Goal: Task Accomplishment & Management: Manage account settings

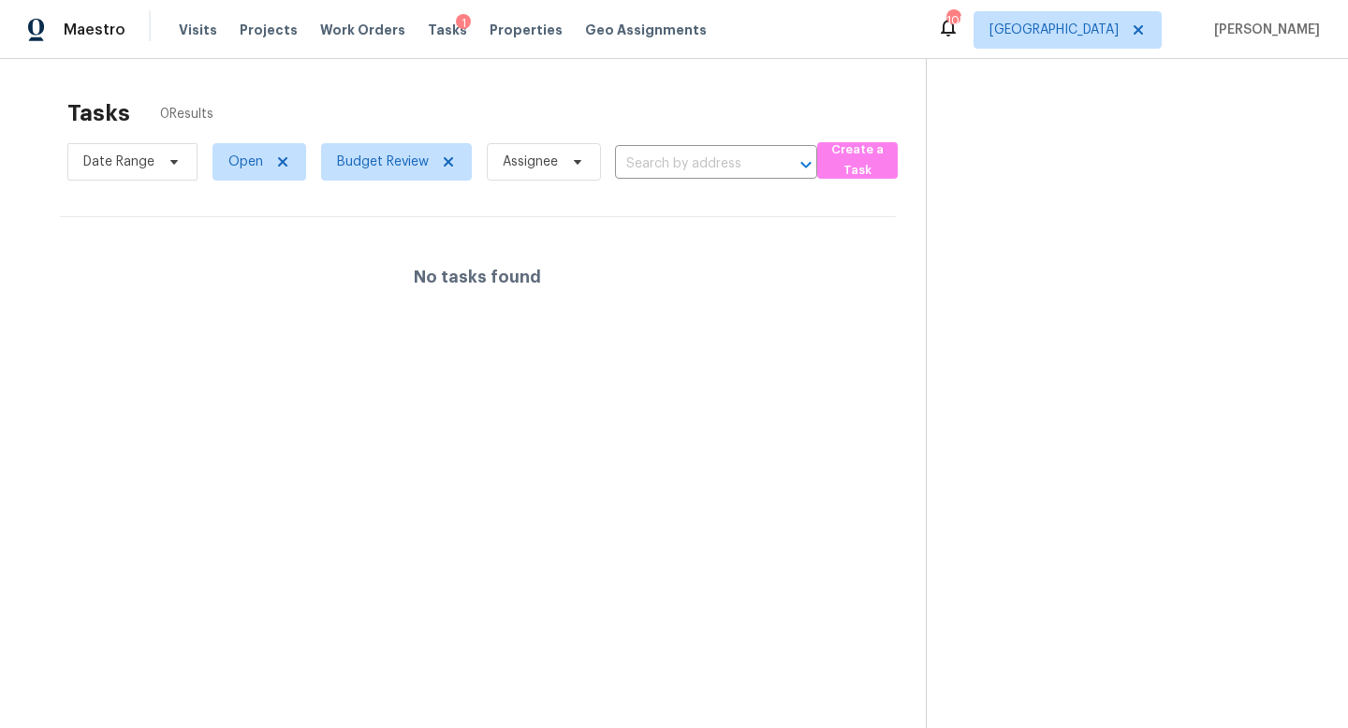
scroll to position [59, 0]
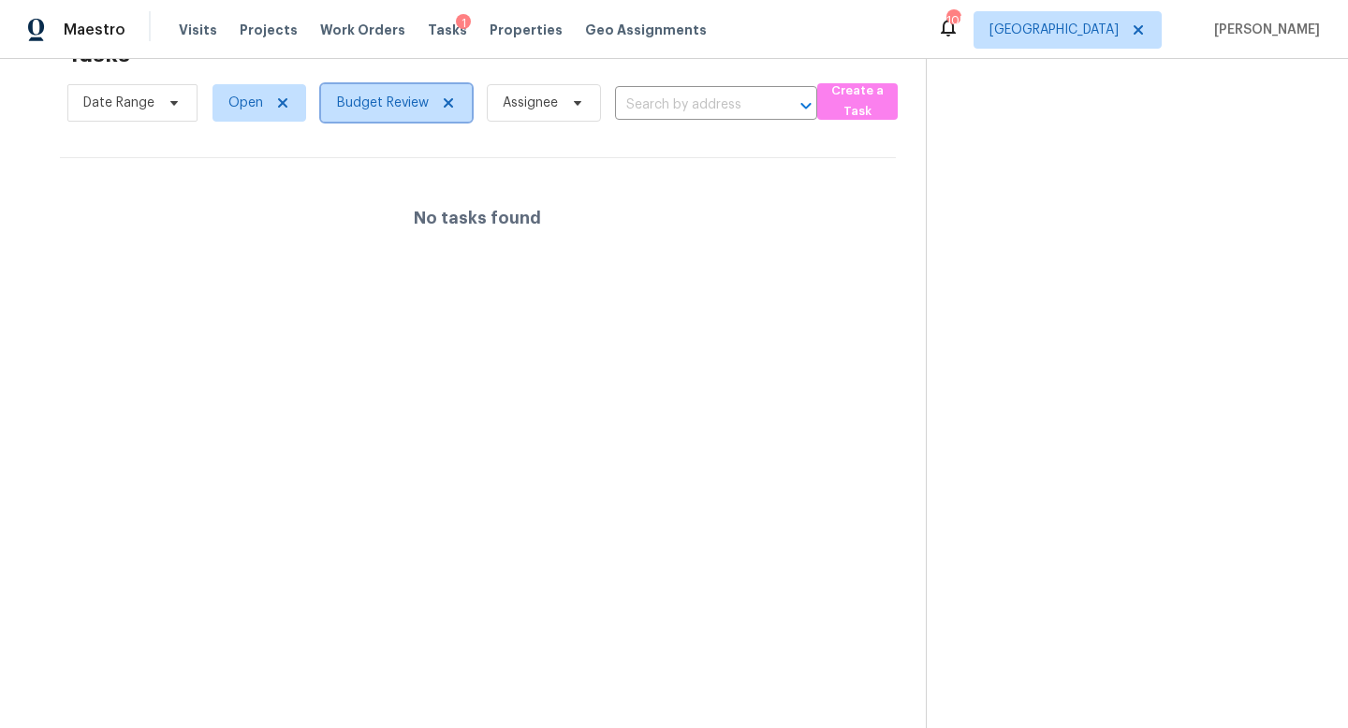
click at [448, 101] on icon at bounding box center [448, 102] width 9 height 9
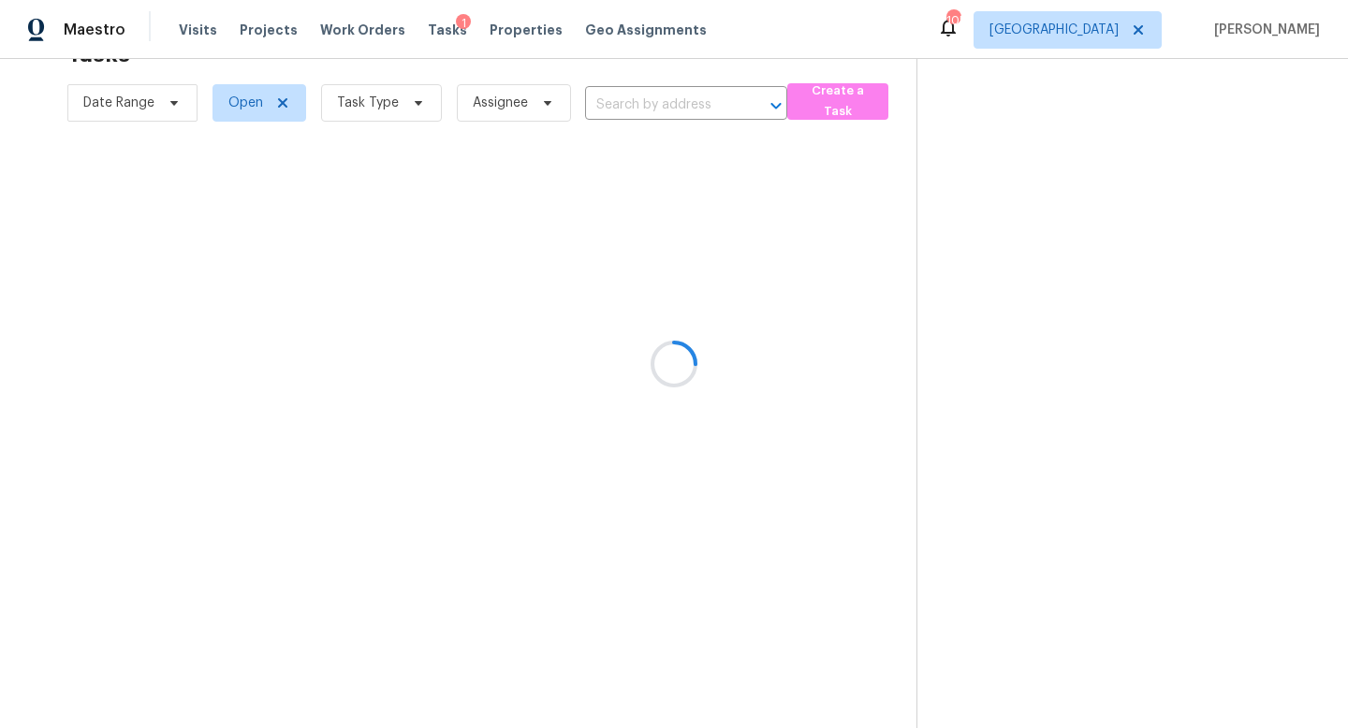
click at [494, 30] on div at bounding box center [674, 364] width 1348 height 728
click at [513, 30] on div at bounding box center [674, 364] width 1348 height 728
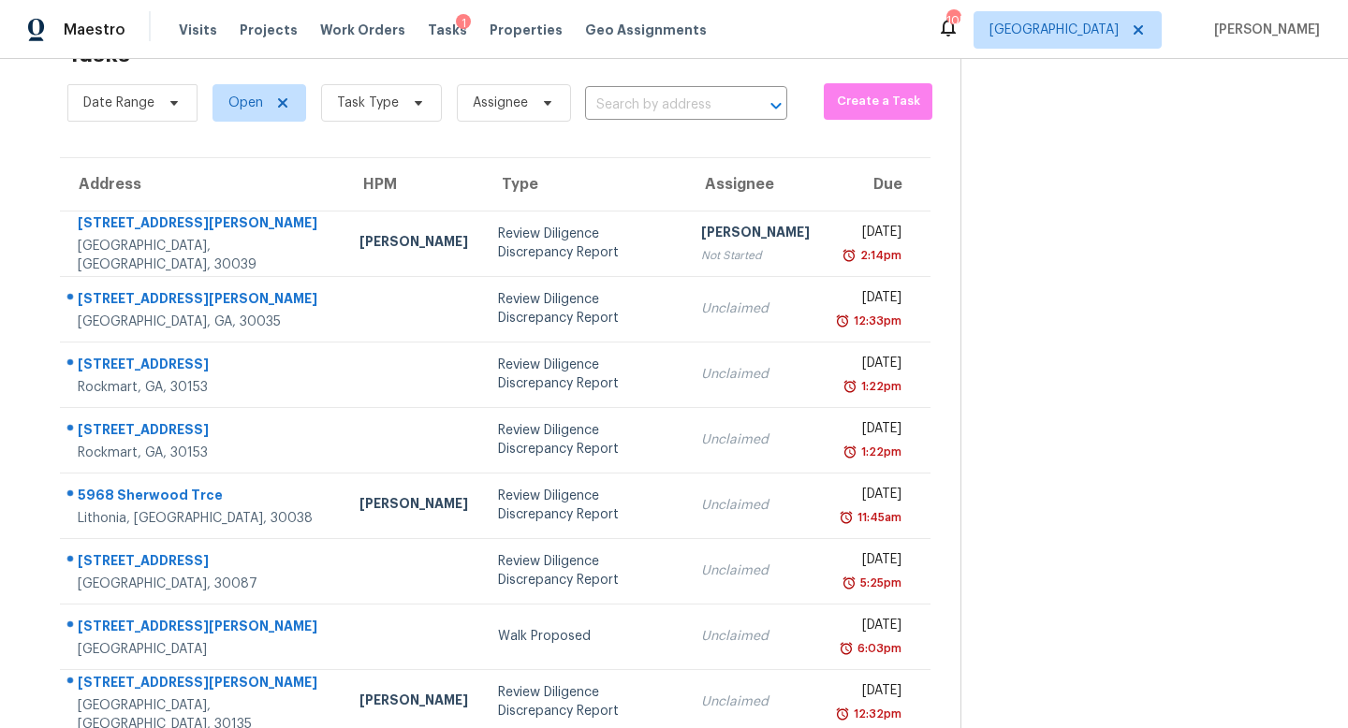
click at [513, 30] on span "Properties" at bounding box center [526, 30] width 73 height 19
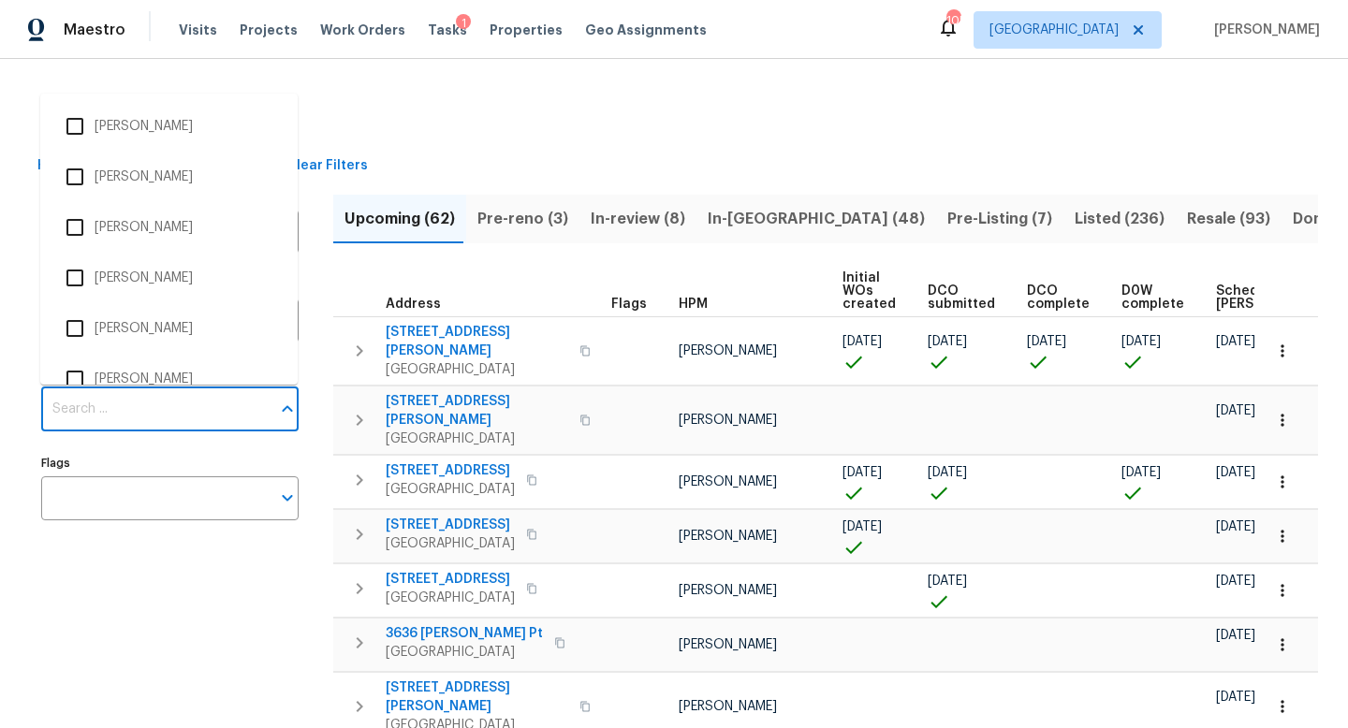
click at [126, 399] on input "Individuals" at bounding box center [155, 409] width 229 height 44
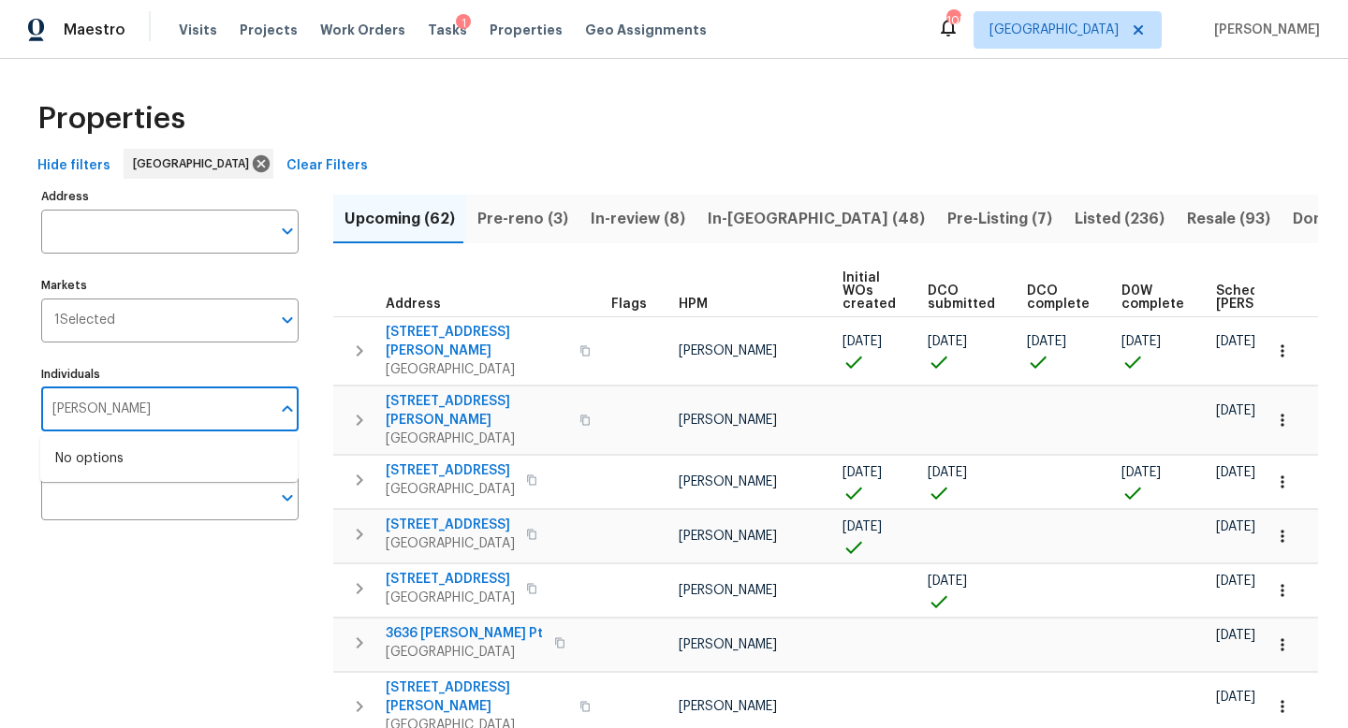
type input "samuel"
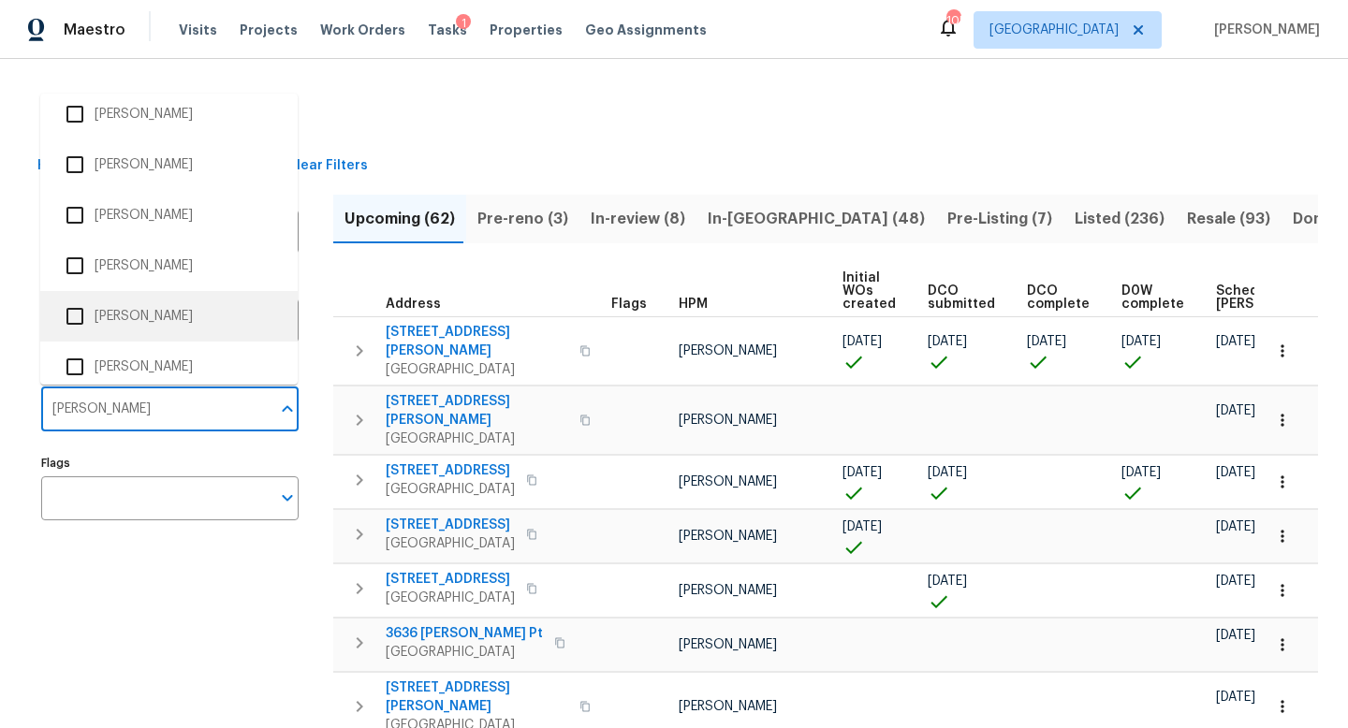
scroll to position [280, 0]
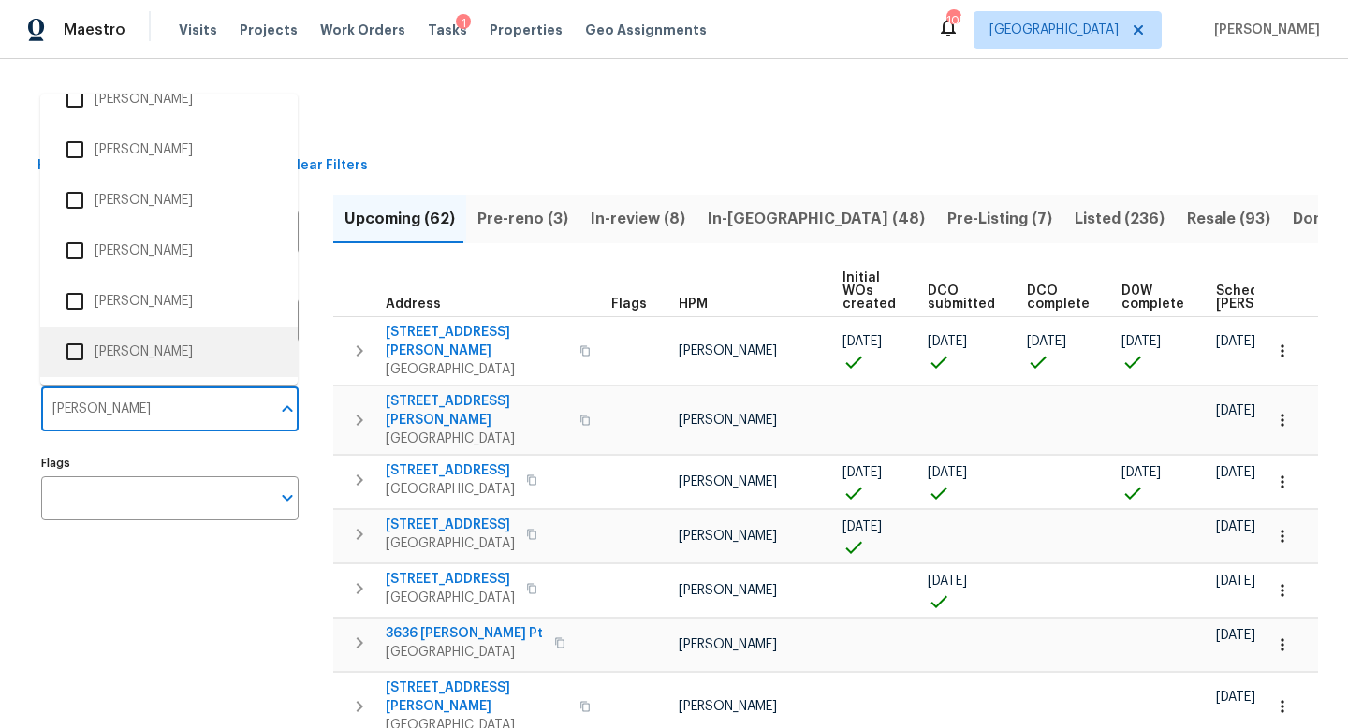
click at [180, 347] on li "Samuel Vetrik" at bounding box center [168, 351] width 227 height 39
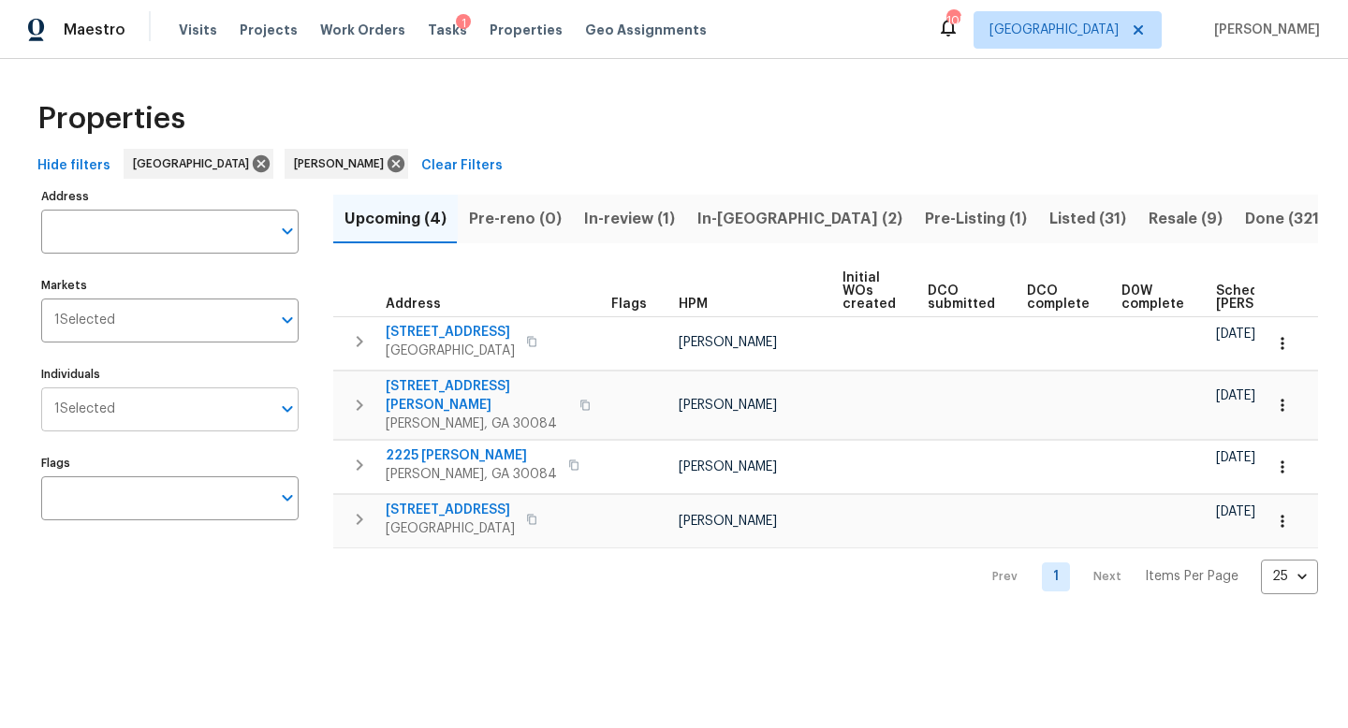
click at [166, 407] on input "Individuals" at bounding box center [192, 409] width 155 height 44
type input "tim"
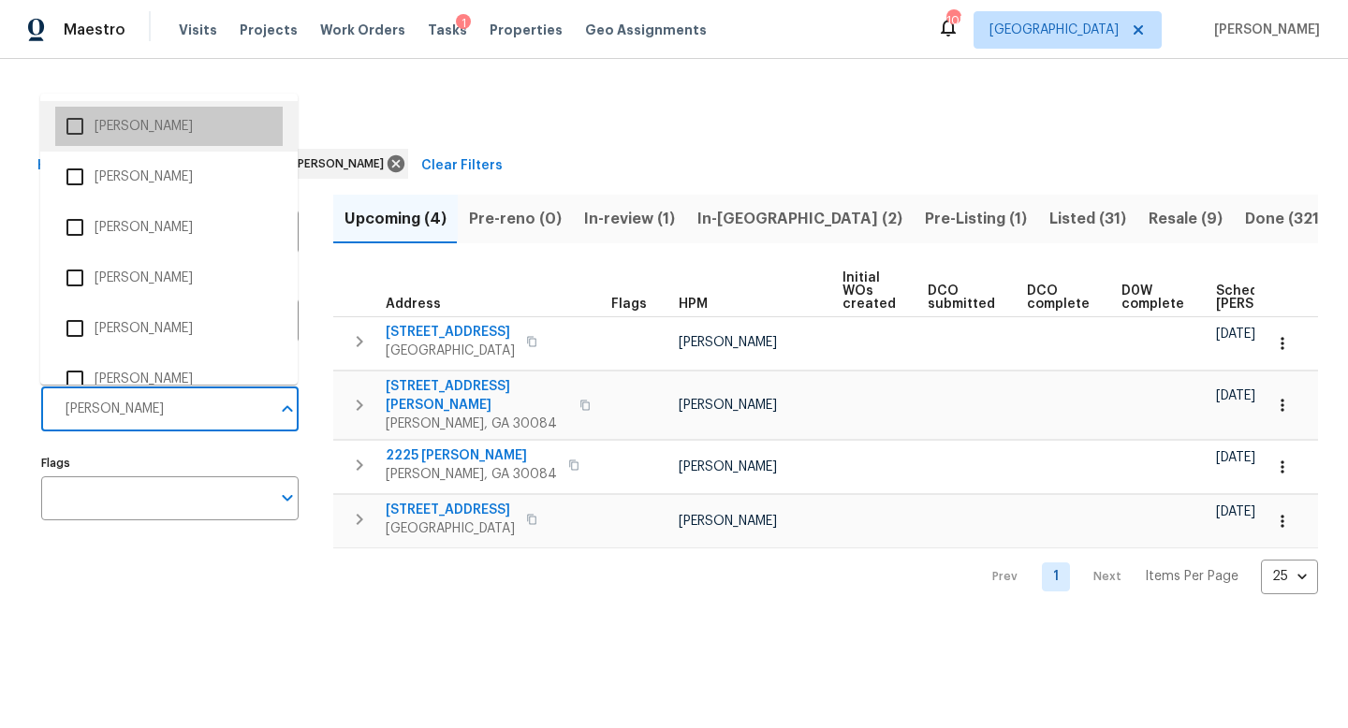
click at [148, 124] on li "[PERSON_NAME]" at bounding box center [168, 126] width 227 height 39
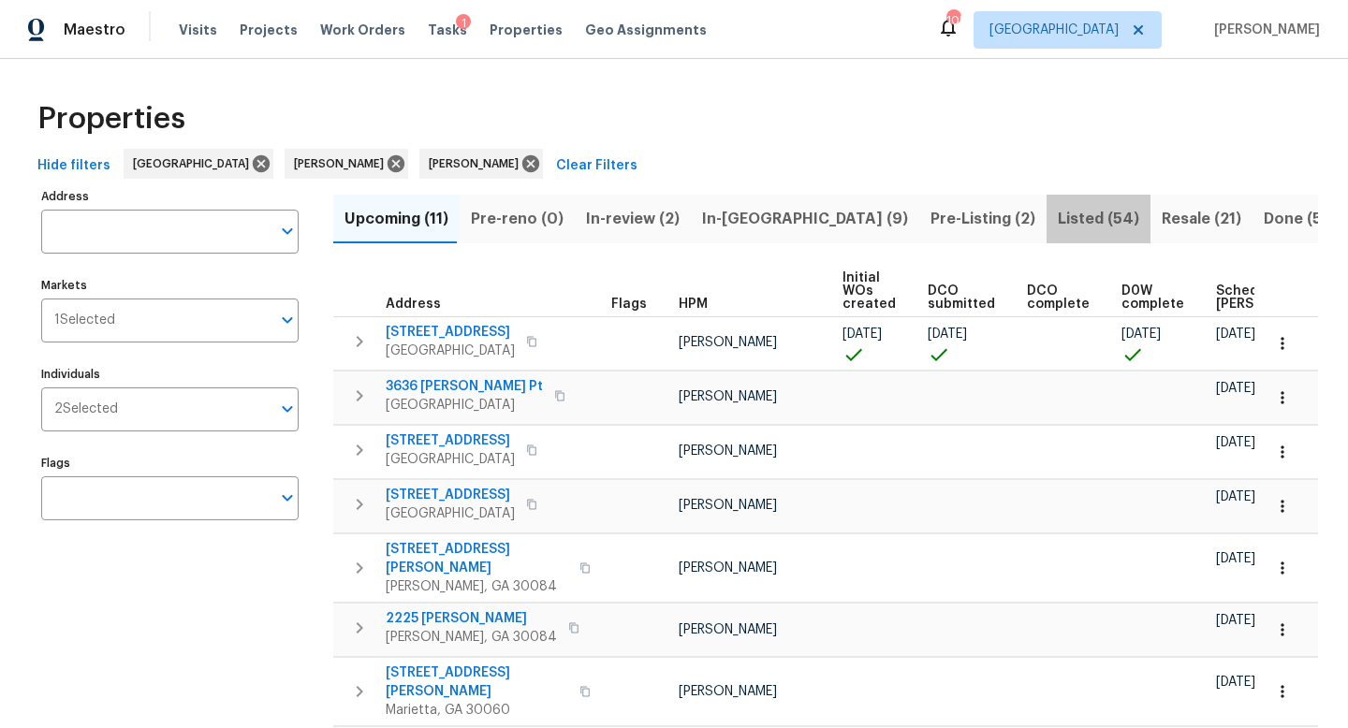
click at [1058, 220] on span "Listed (54)" at bounding box center [1098, 219] width 81 height 26
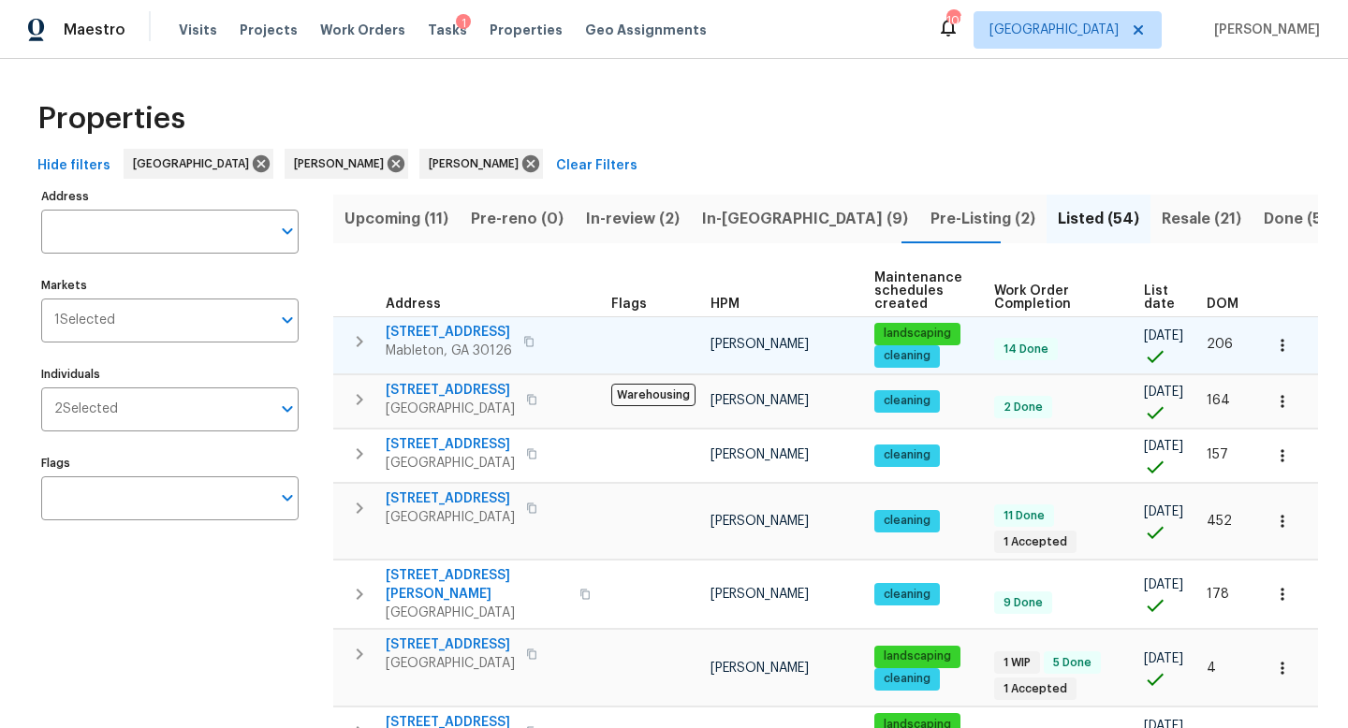
click at [358, 341] on icon "button" at bounding box center [359, 341] width 22 height 22
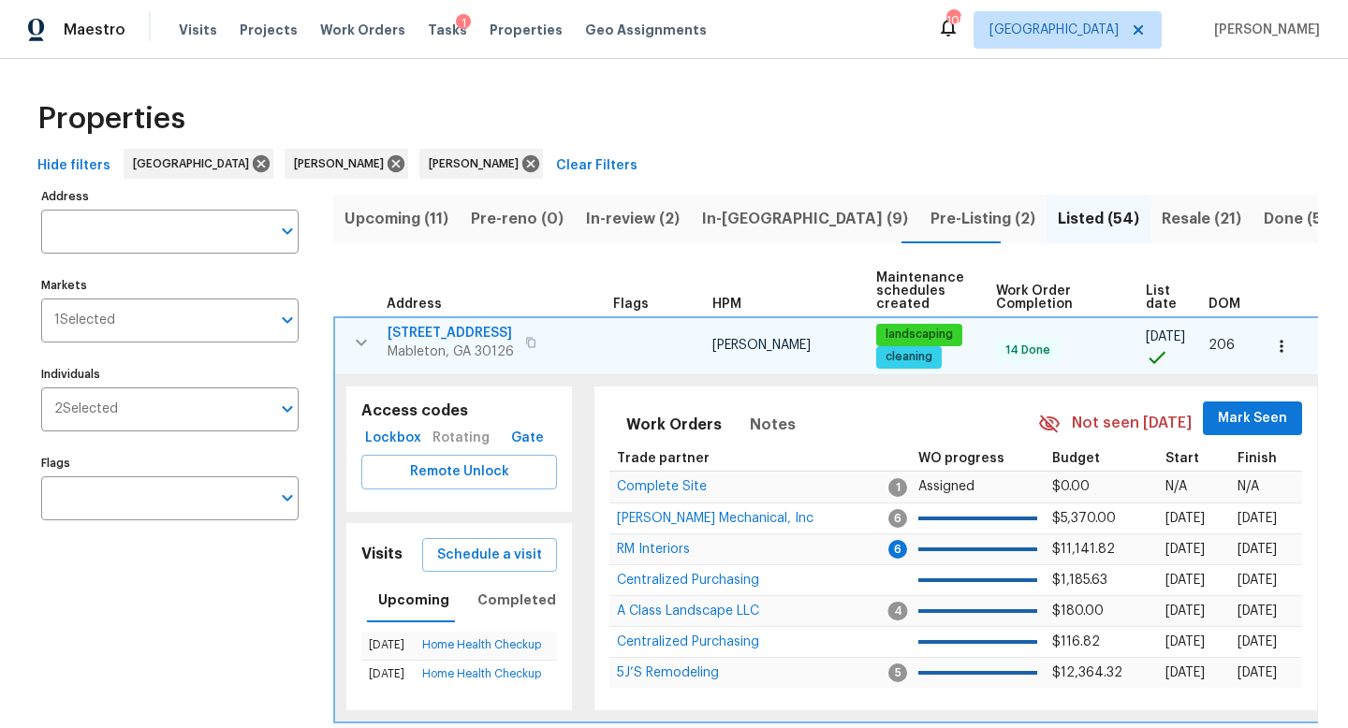
click at [536, 340] on icon "button" at bounding box center [530, 342] width 11 height 11
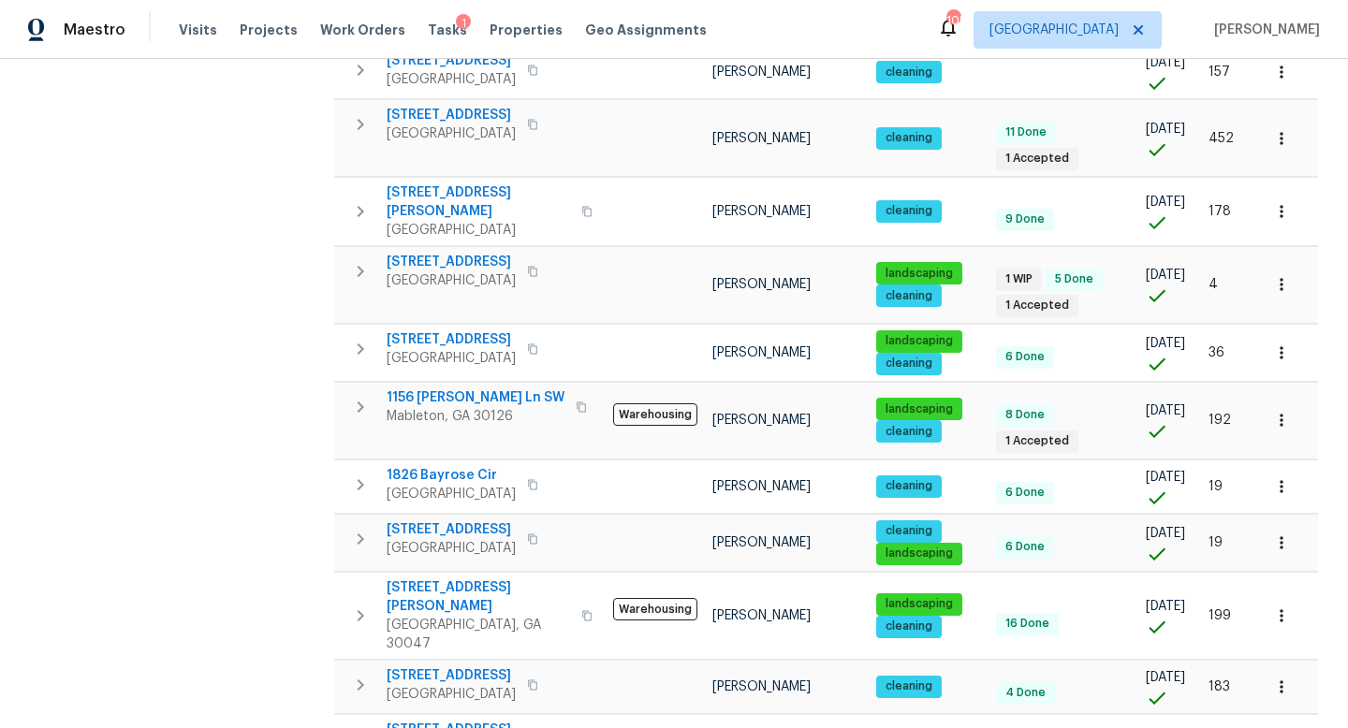
scroll to position [735, 0]
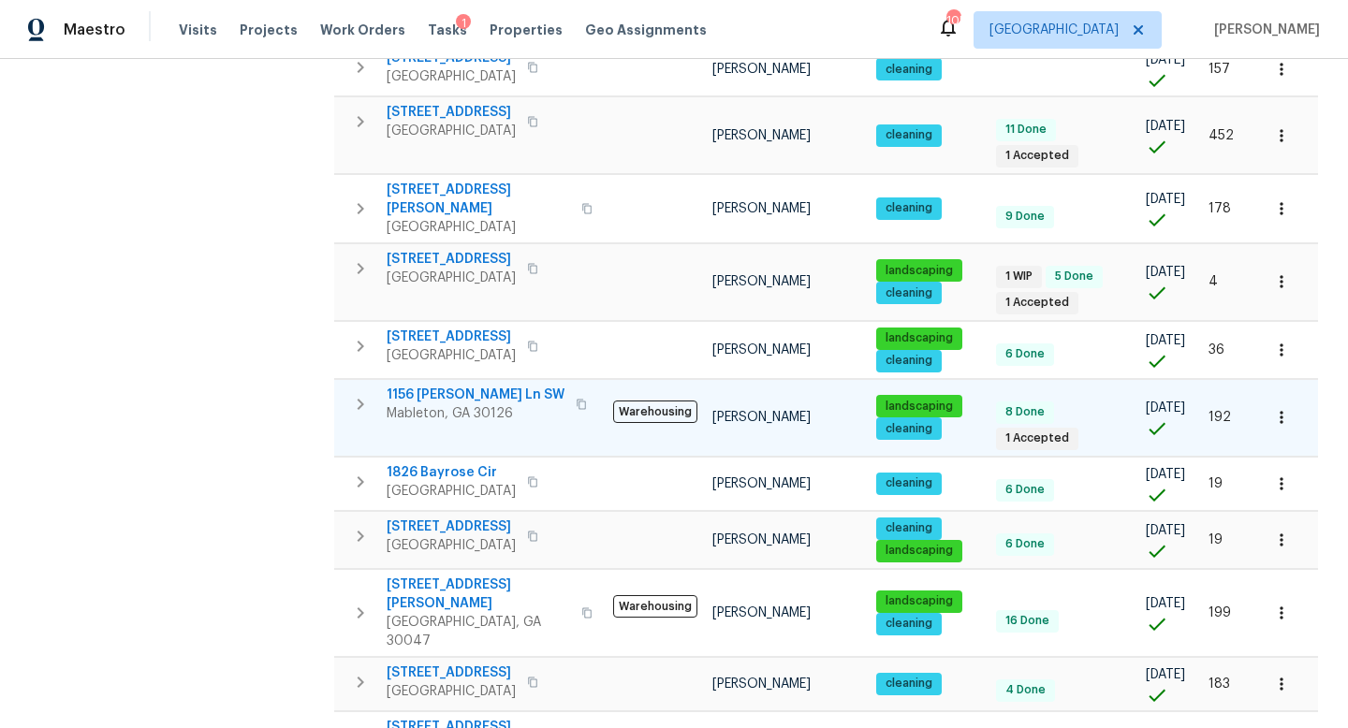
click at [361, 410] on icon "button" at bounding box center [361, 404] width 7 height 11
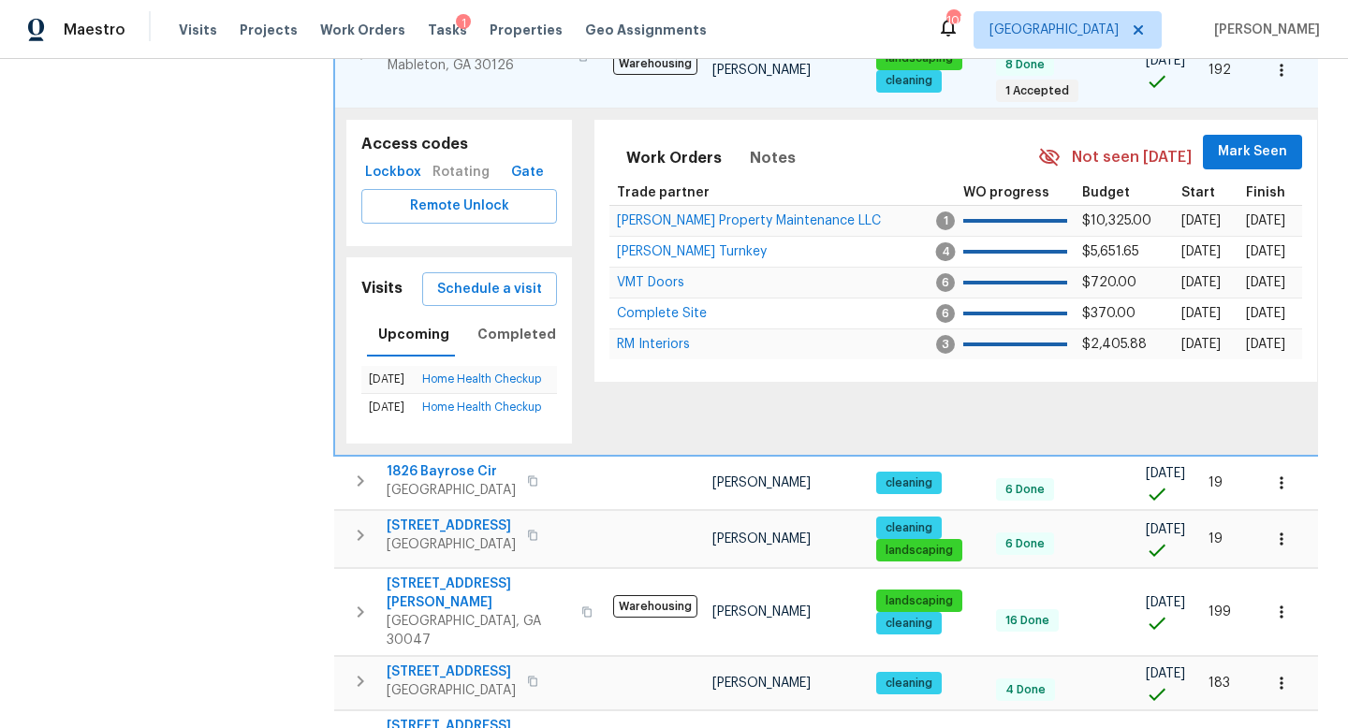
click at [577, 69] on button "button" at bounding box center [582, 56] width 22 height 26
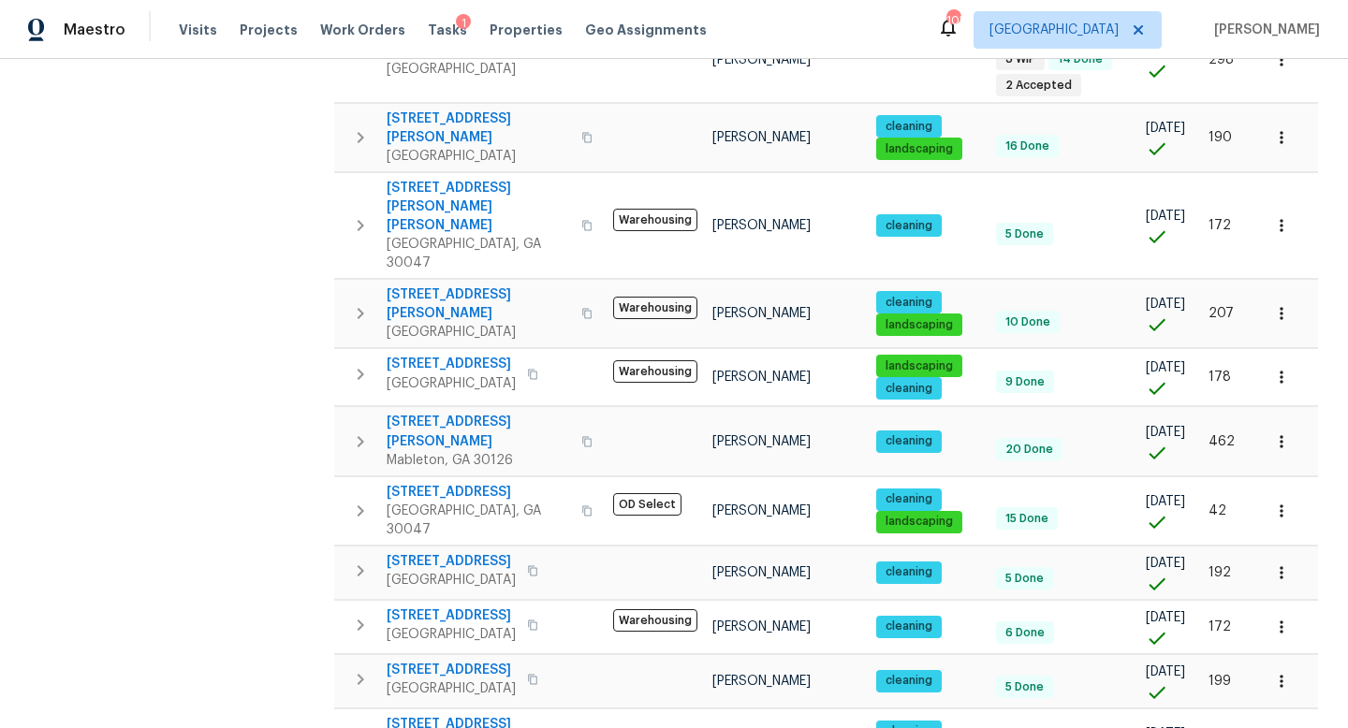
scroll to position [1565, 0]
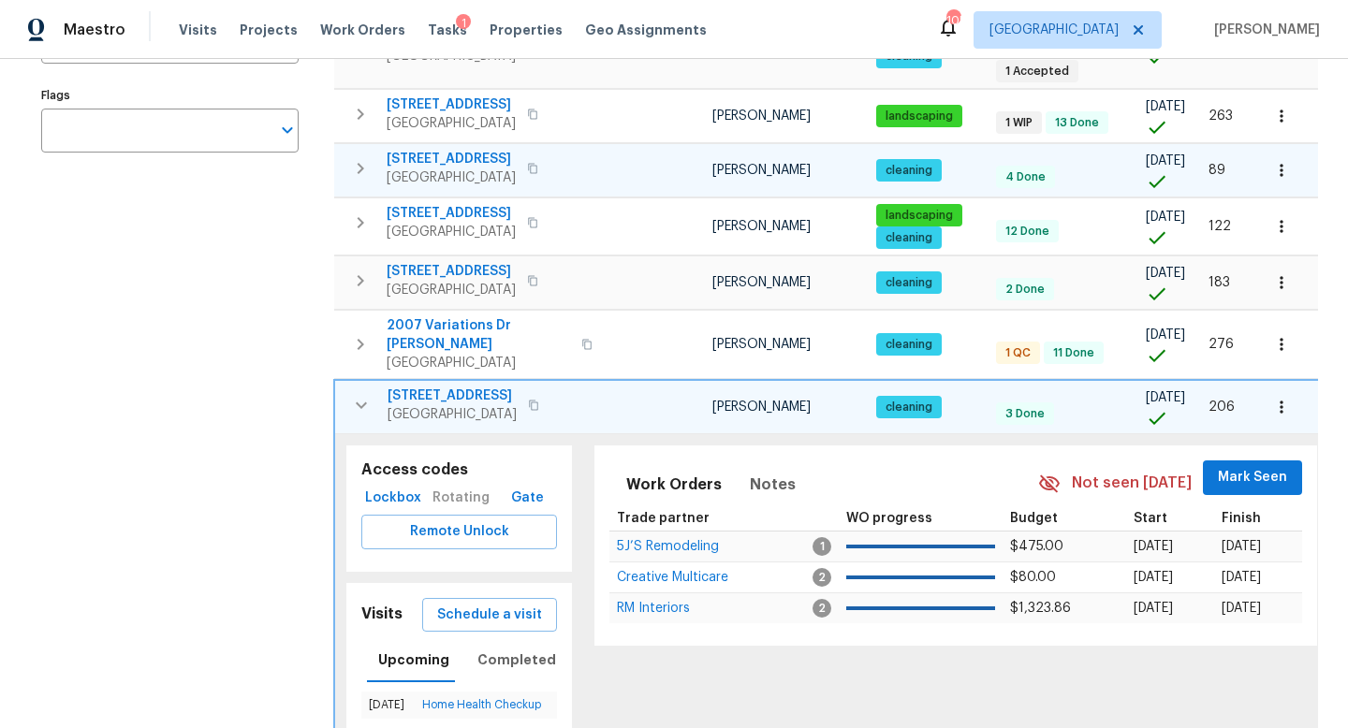
scroll to position [371, 0]
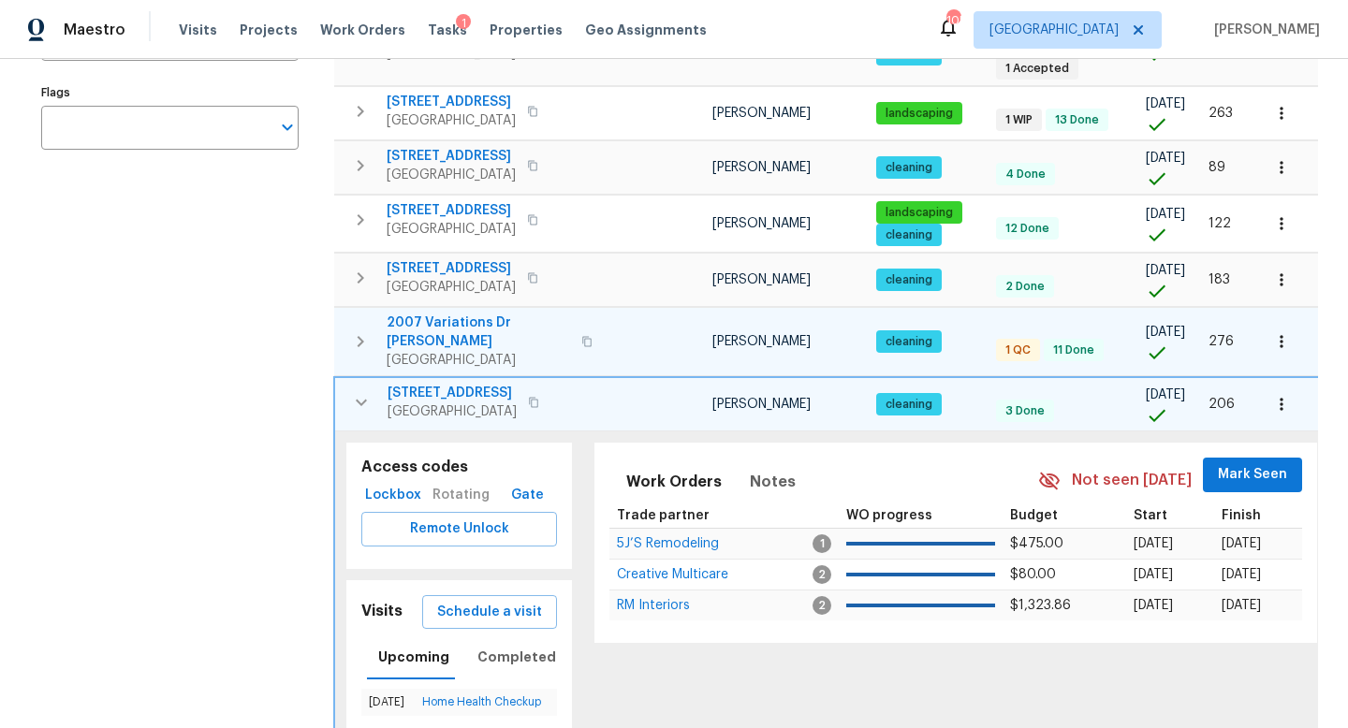
click at [368, 351] on icon "button" at bounding box center [360, 341] width 22 height 22
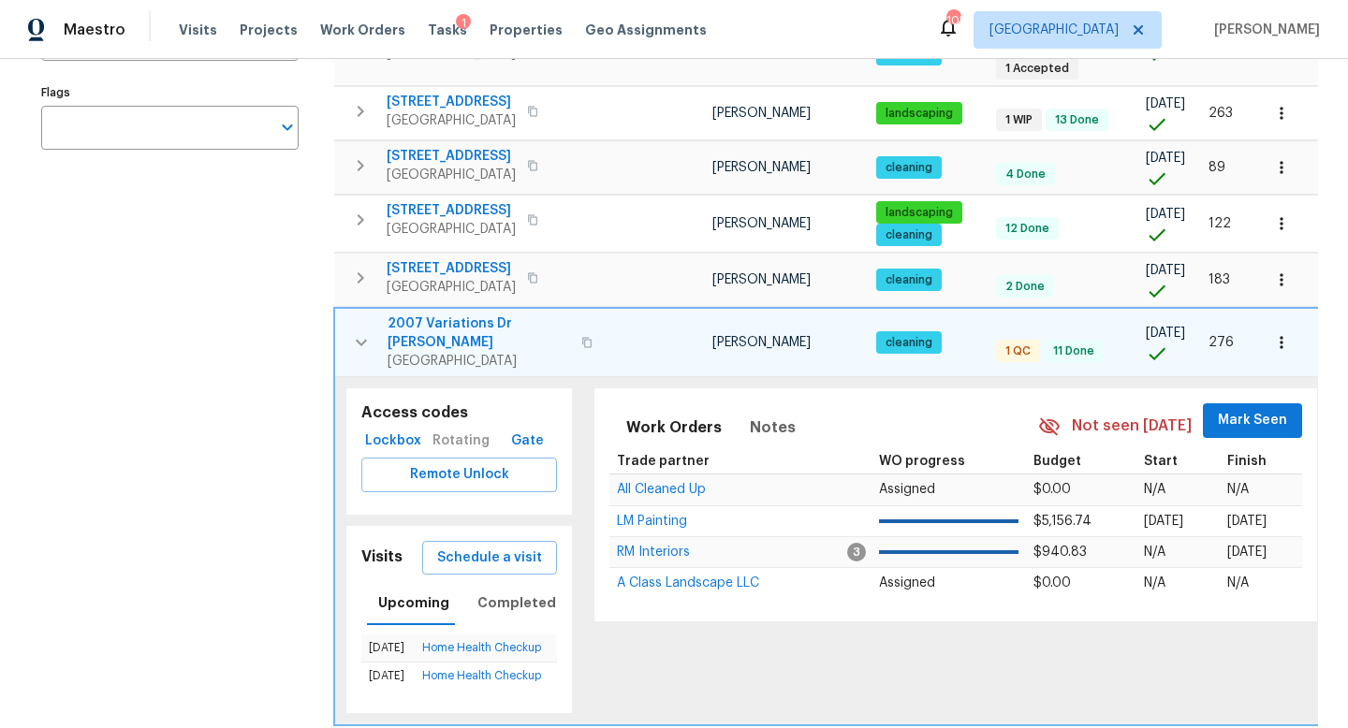
click at [581, 348] on icon "button" at bounding box center [586, 342] width 11 height 11
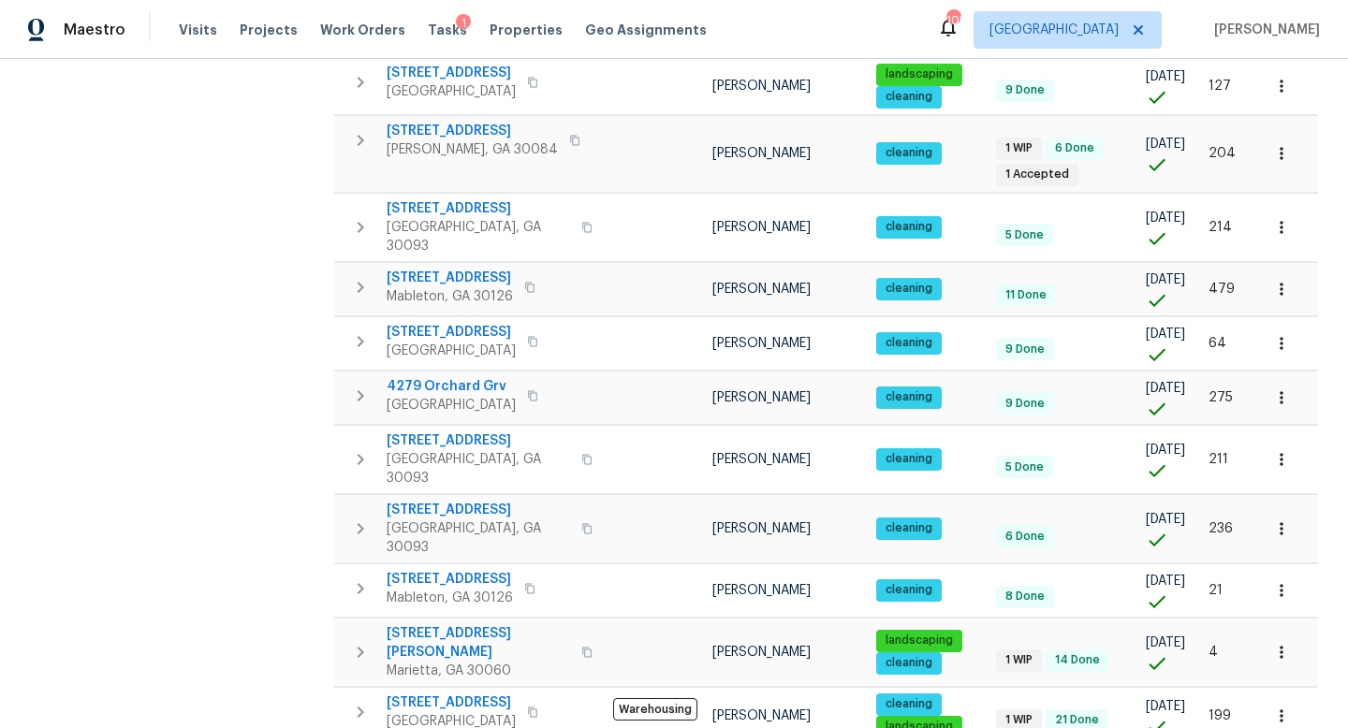
scroll to position [1468, 0]
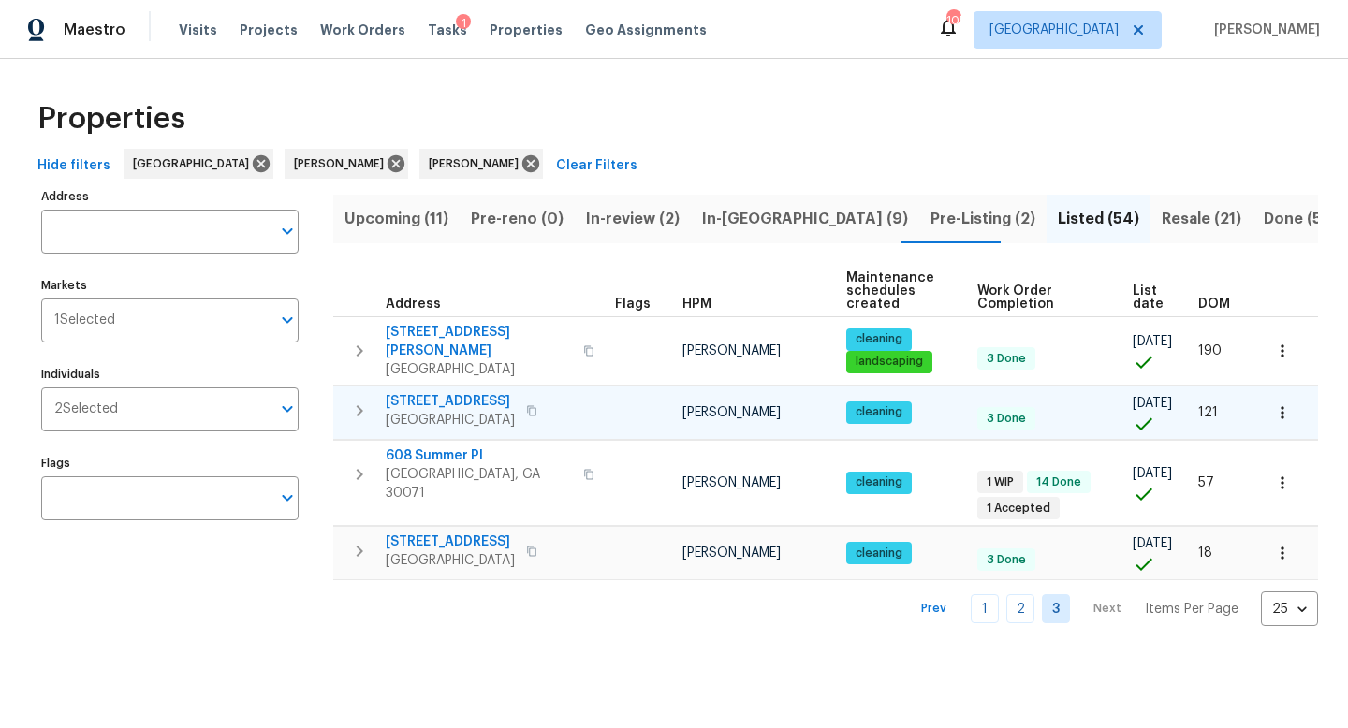
click at [526, 405] on icon "button" at bounding box center [531, 410] width 11 height 11
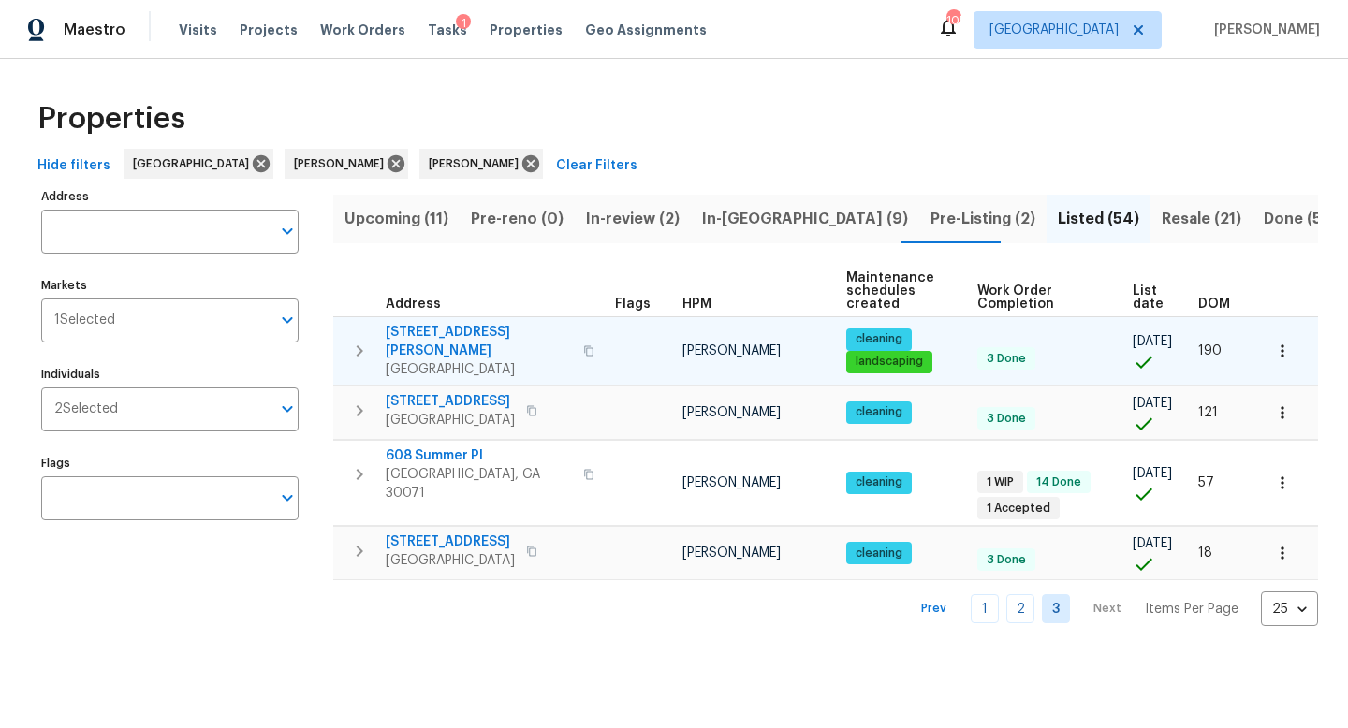
click at [583, 345] on icon "button" at bounding box center [588, 350] width 11 height 11
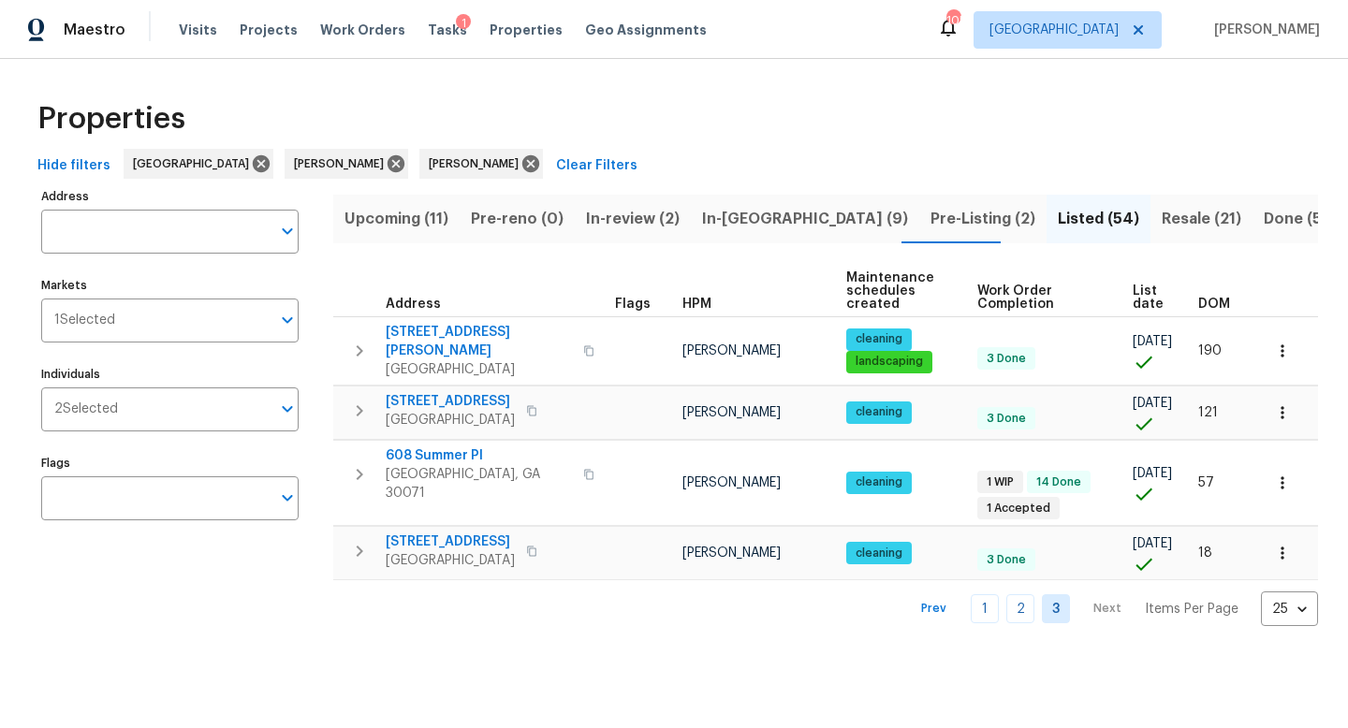
click at [930, 229] on span "Pre-Listing (2)" at bounding box center [982, 219] width 105 height 26
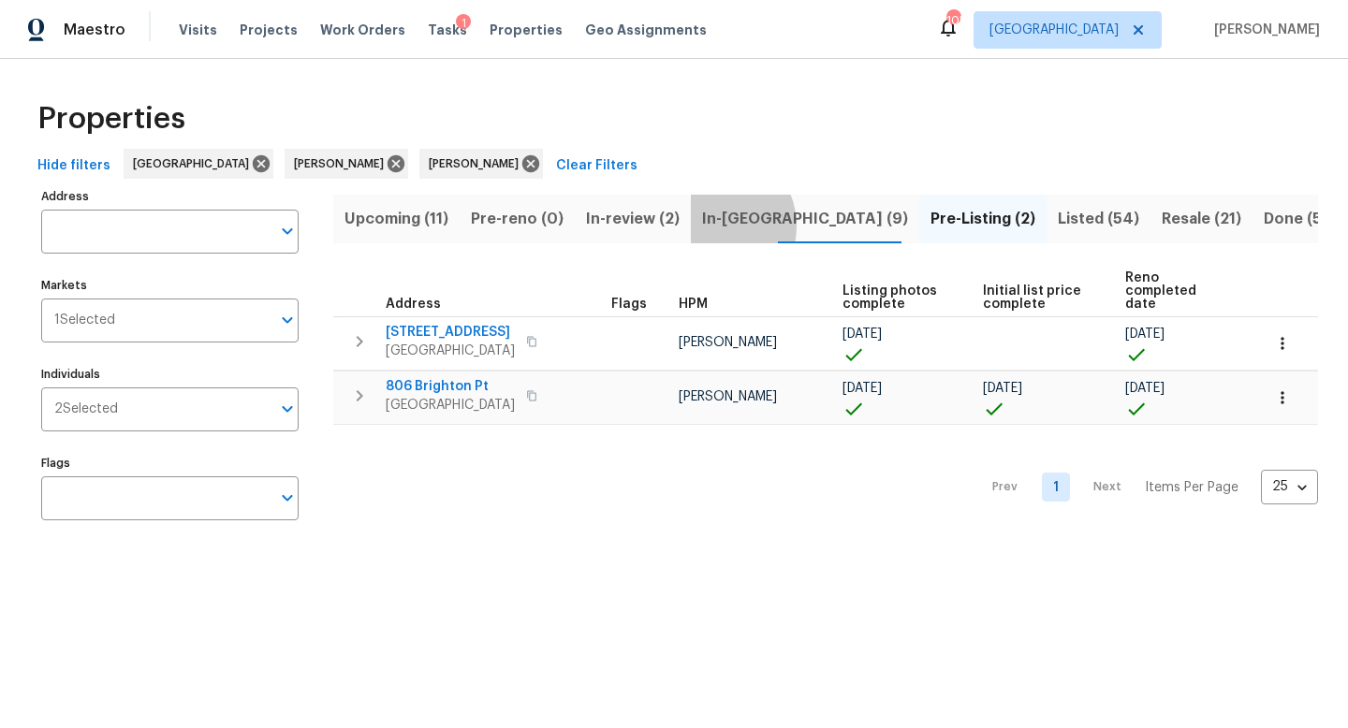
click at [702, 226] on span "In-reno (9)" at bounding box center [805, 219] width 206 height 26
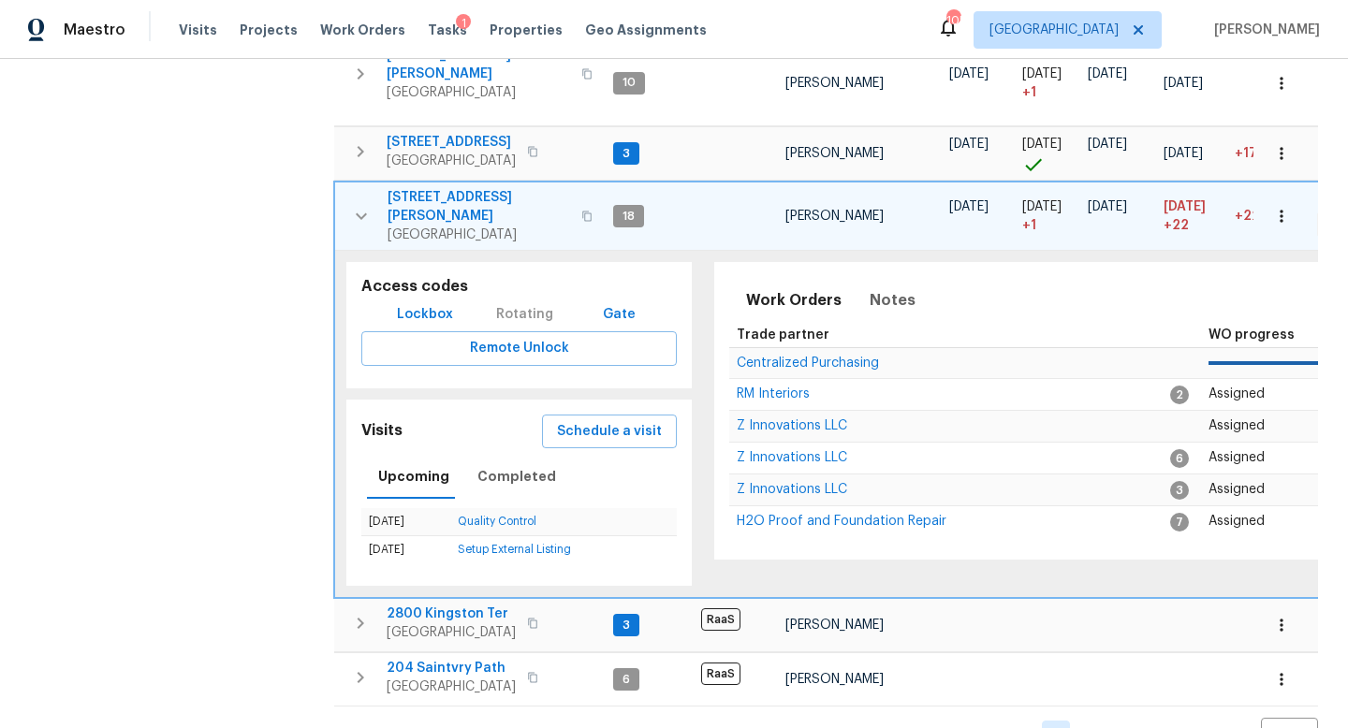
scroll to position [557, 0]
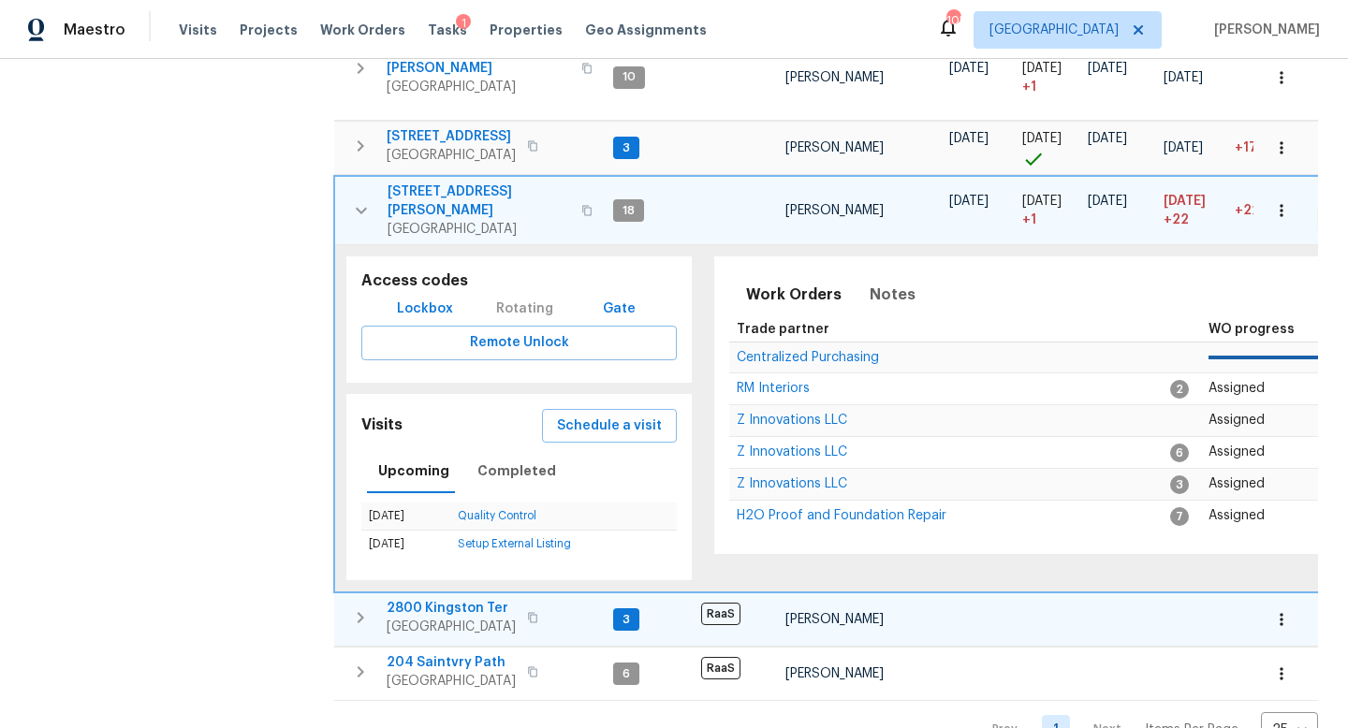
click at [527, 612] on icon "button" at bounding box center [532, 617] width 11 height 11
click at [1110, 712] on nav "Prev 1 Next Items Per Page 25 25 ​" at bounding box center [1145, 729] width 343 height 35
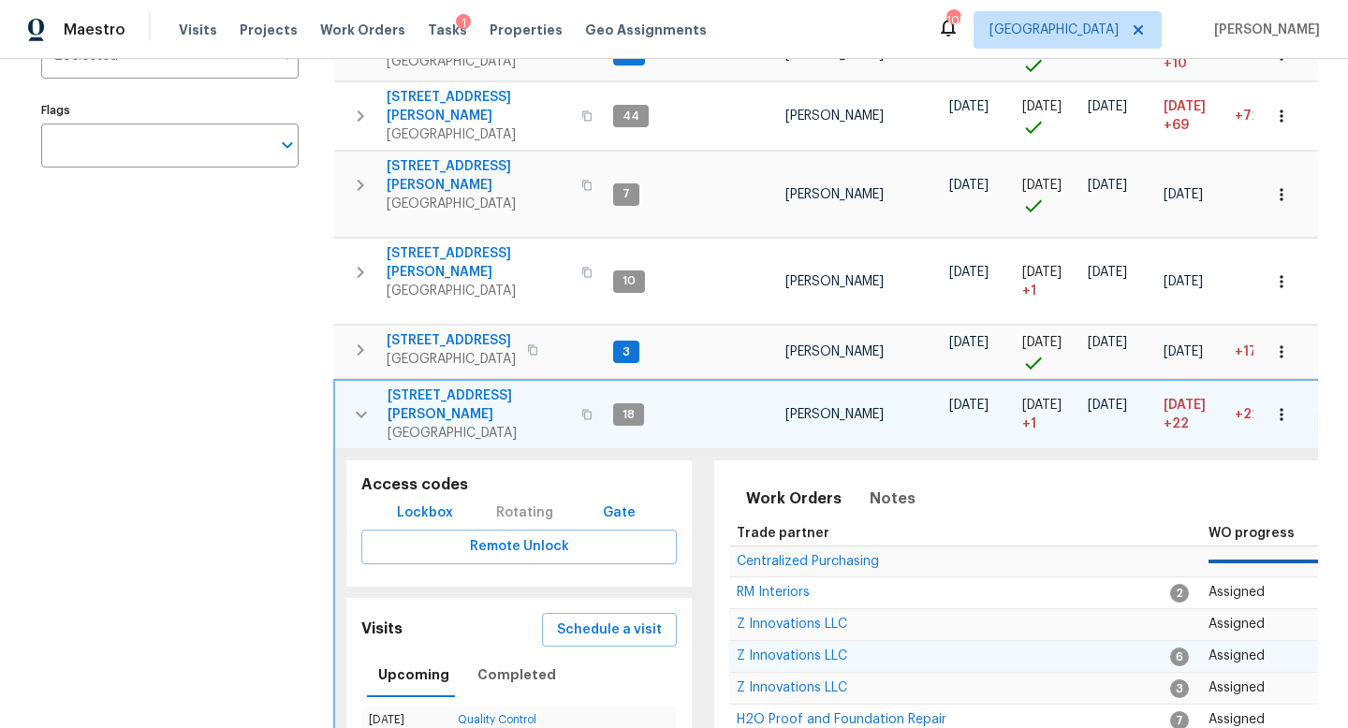
scroll to position [0, 0]
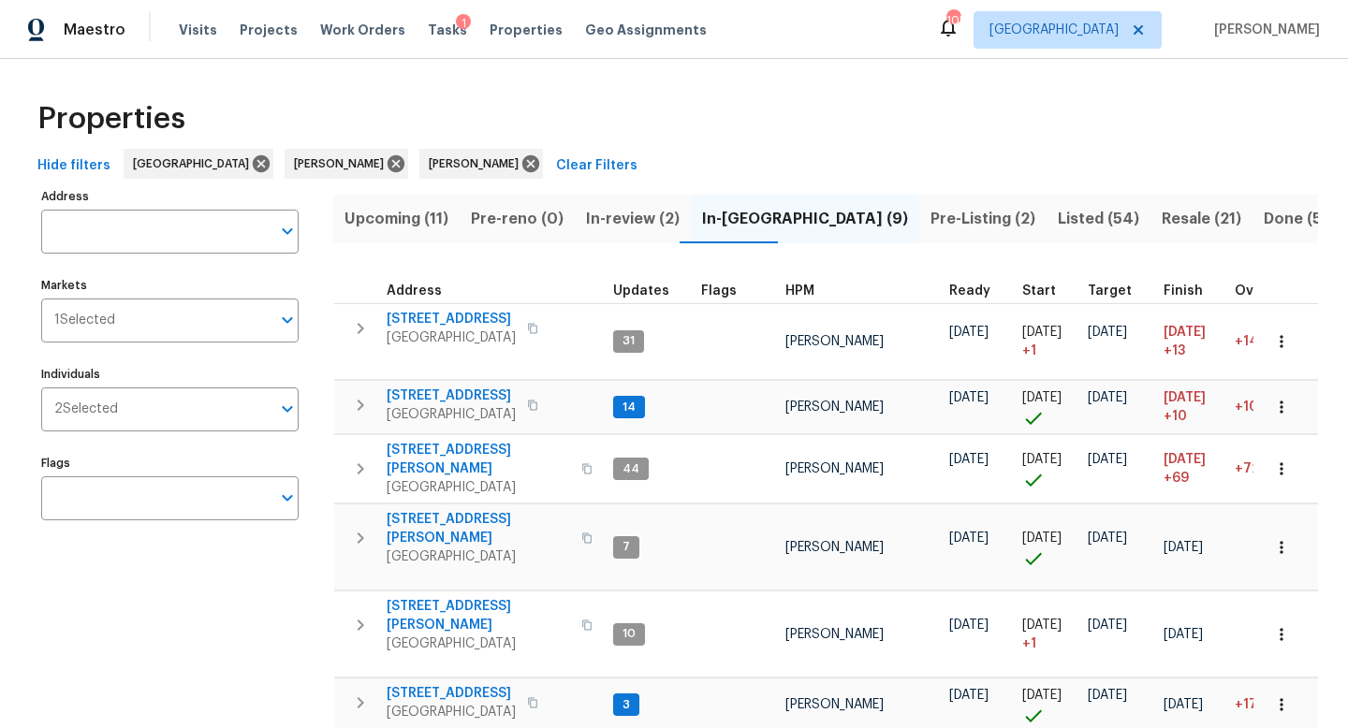
click at [597, 216] on span "In-review (2)" at bounding box center [633, 219] width 94 height 26
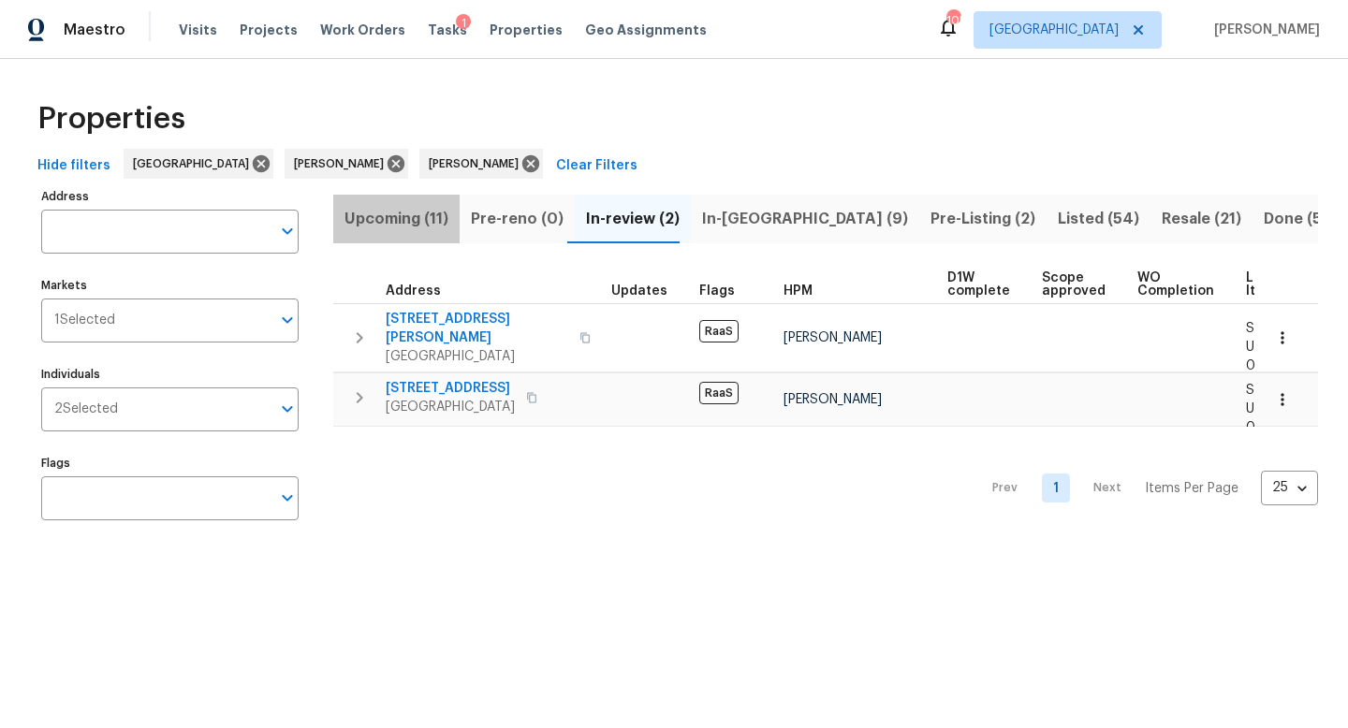
click at [426, 215] on span "Upcoming (11)" at bounding box center [396, 219] width 104 height 26
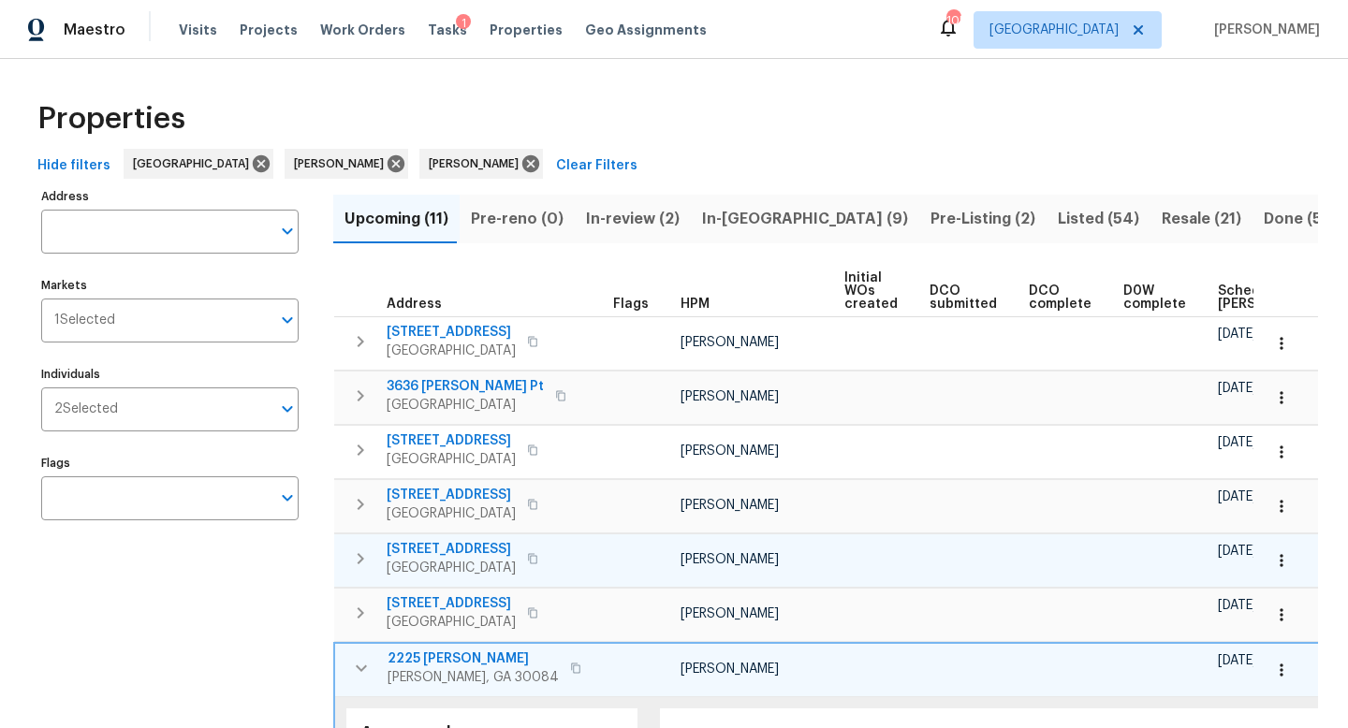
scroll to position [580, 0]
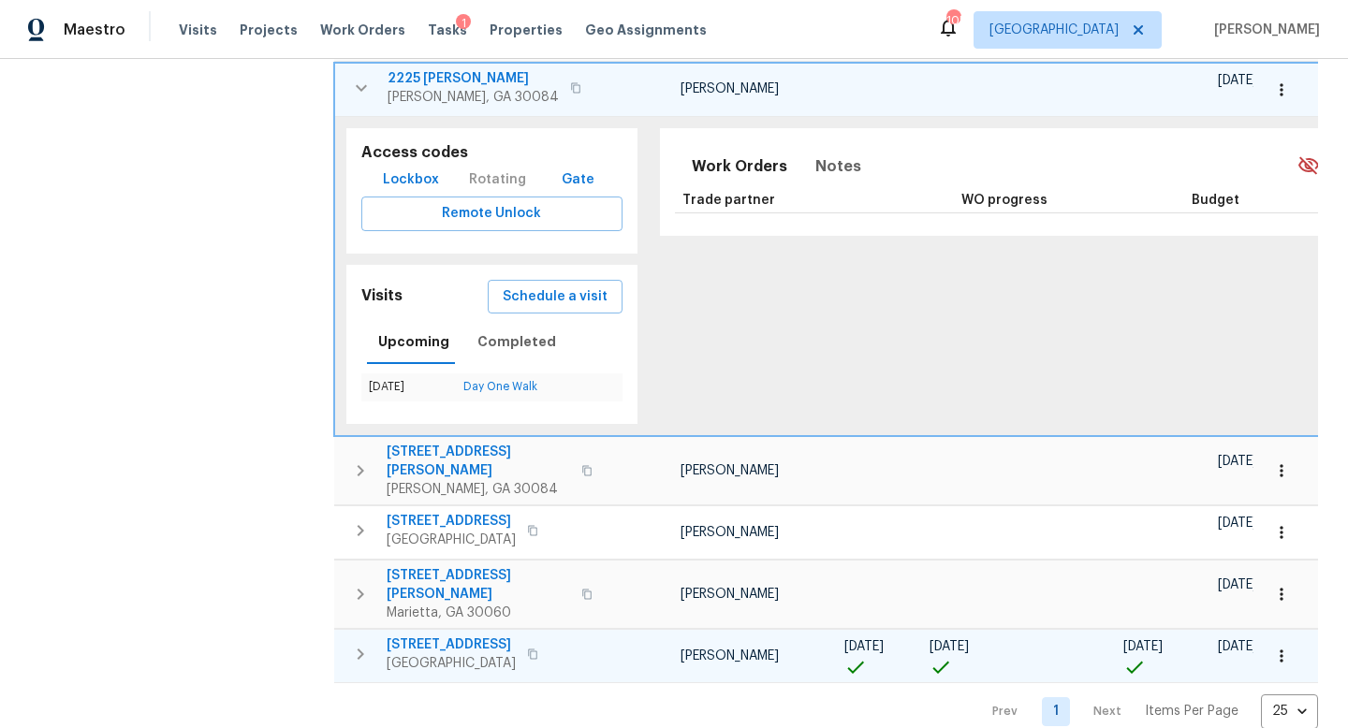
click at [361, 643] on icon "button" at bounding box center [360, 654] width 22 height 22
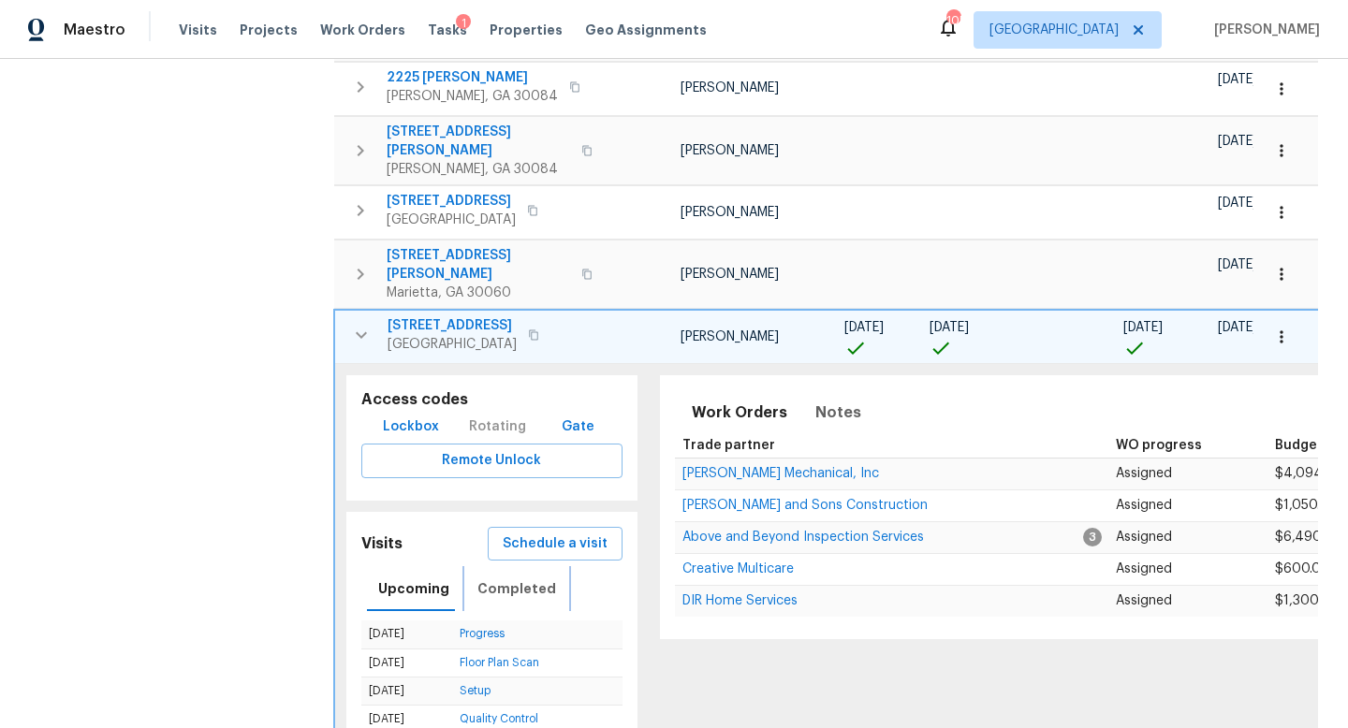
click at [522, 577] on span "Completed" at bounding box center [516, 588] width 79 height 23
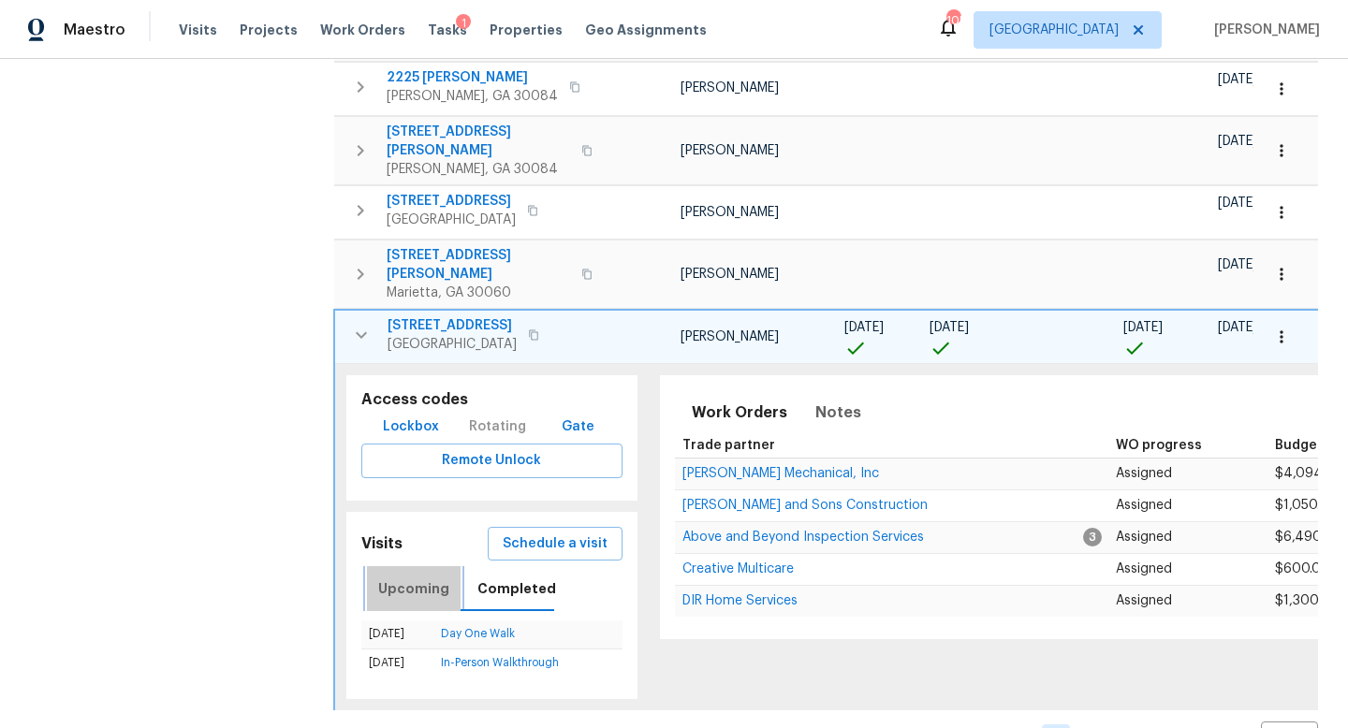
click at [434, 577] on span "Upcoming" at bounding box center [413, 588] width 71 height 23
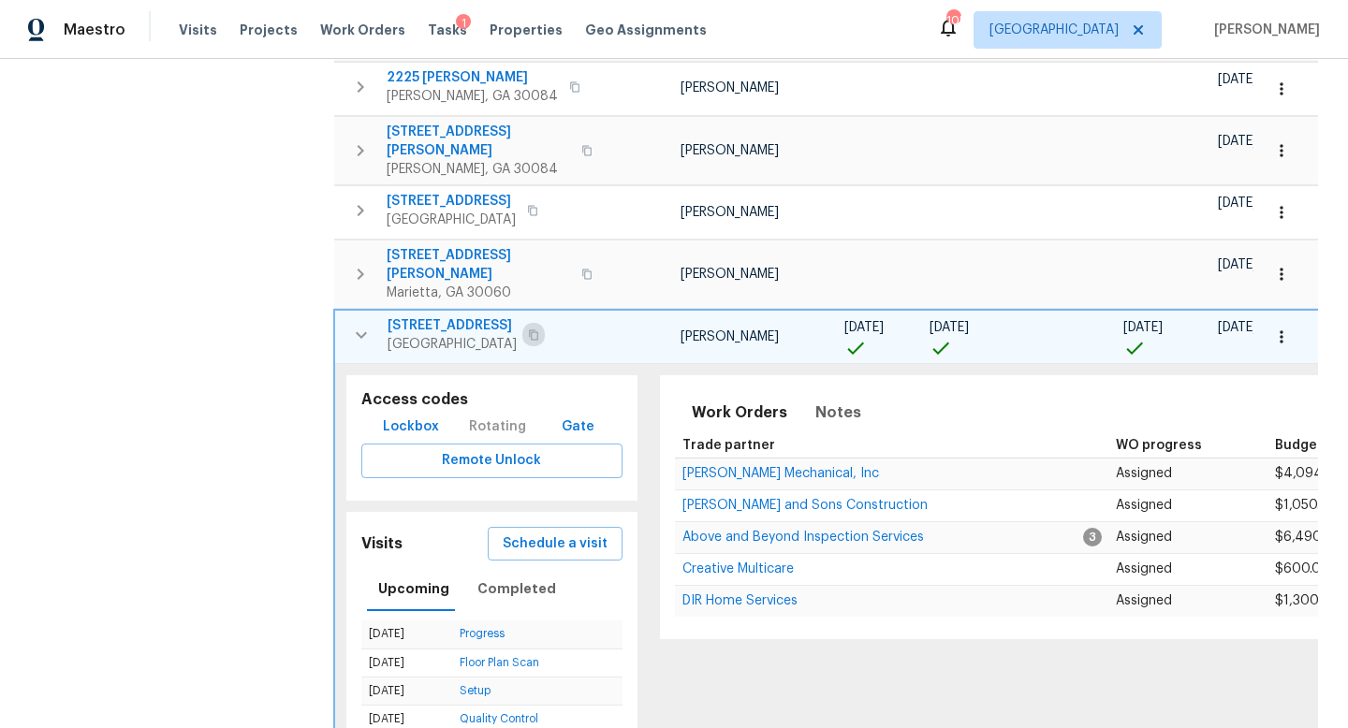
click at [534, 329] on icon "button" at bounding box center [533, 334] width 11 height 11
